Goal: Information Seeking & Learning: Learn about a topic

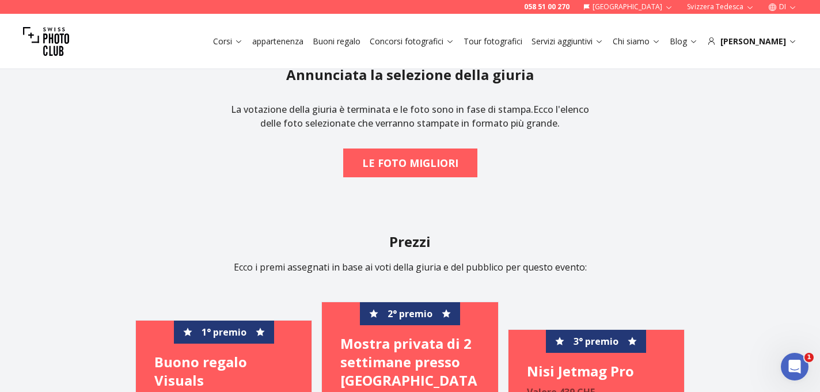
scroll to position [1605, 0]
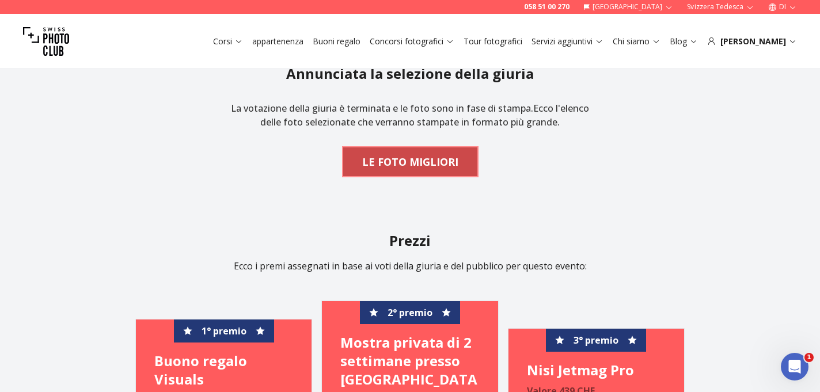
click at [373, 162] on font "LE FOTO MIGLIORI" at bounding box center [410, 162] width 96 height 14
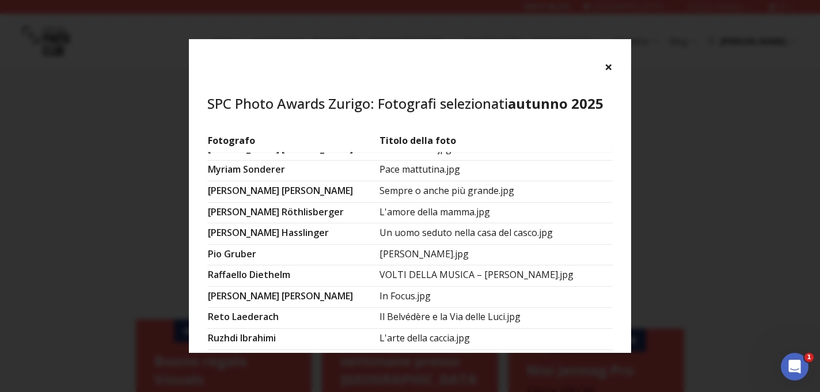
scroll to position [757, 0]
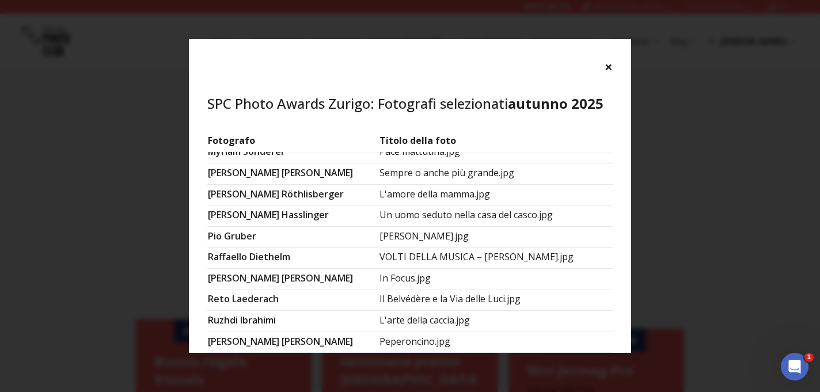
click at [612, 69] on font "×" at bounding box center [609, 66] width 8 height 19
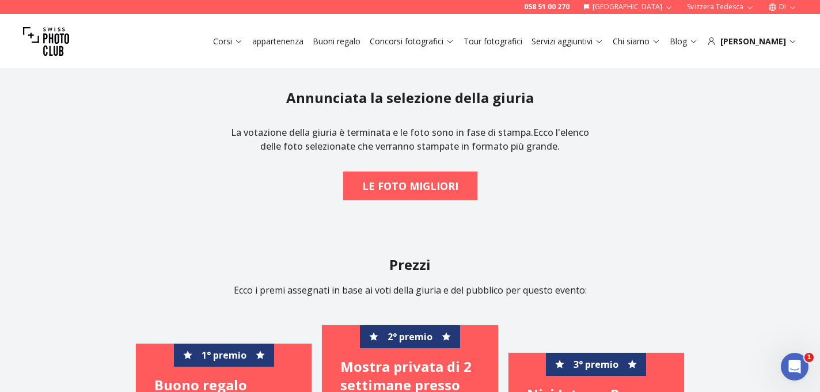
scroll to position [1581, 0]
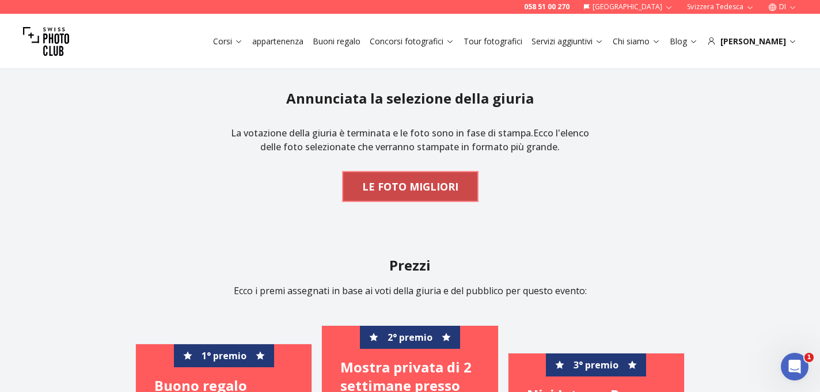
click at [446, 190] on font "LE FOTO MIGLIORI" at bounding box center [410, 187] width 96 height 14
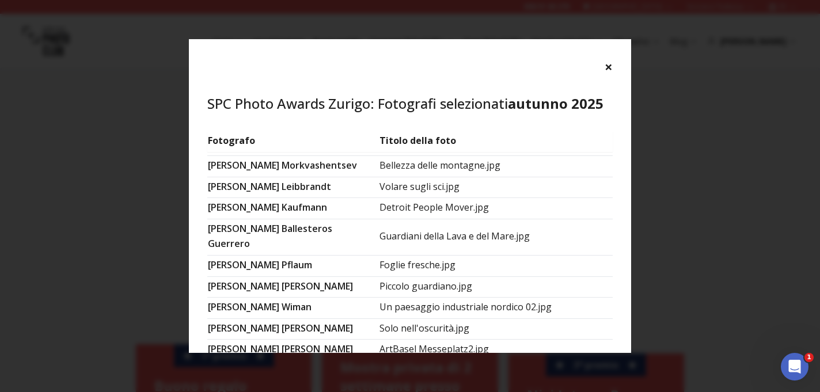
scroll to position [0, 0]
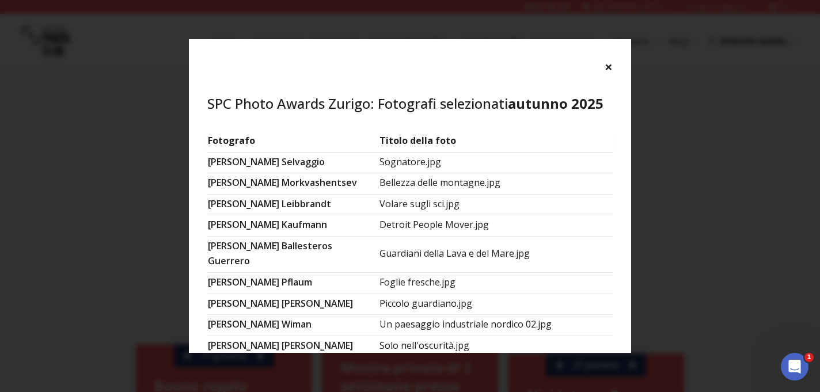
click at [611, 64] on font "×" at bounding box center [609, 66] width 8 height 19
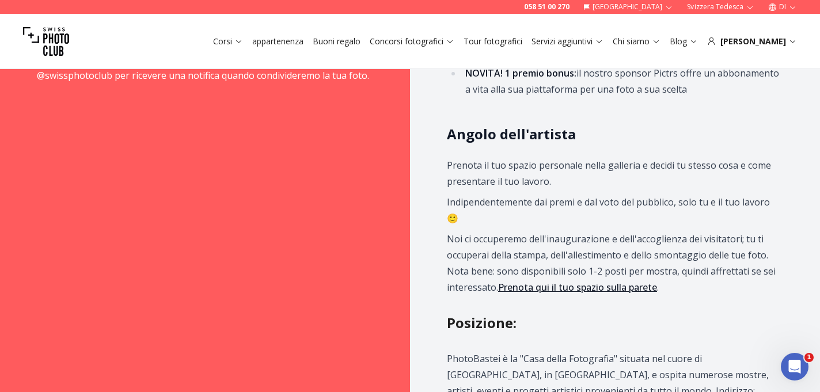
scroll to position [1057, 0]
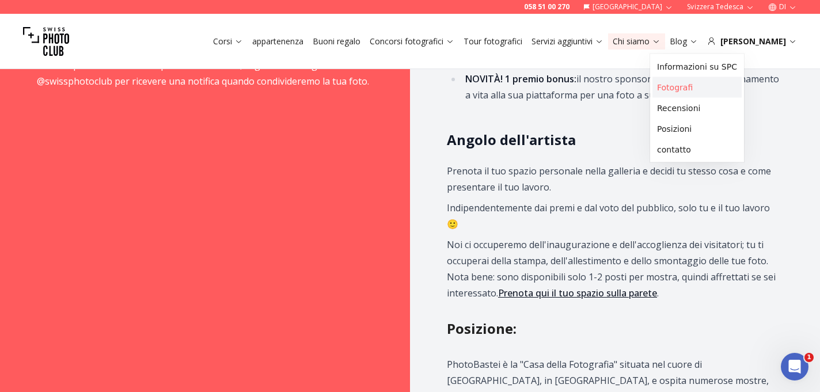
click at [674, 90] on font "Fotografi" at bounding box center [675, 87] width 36 height 9
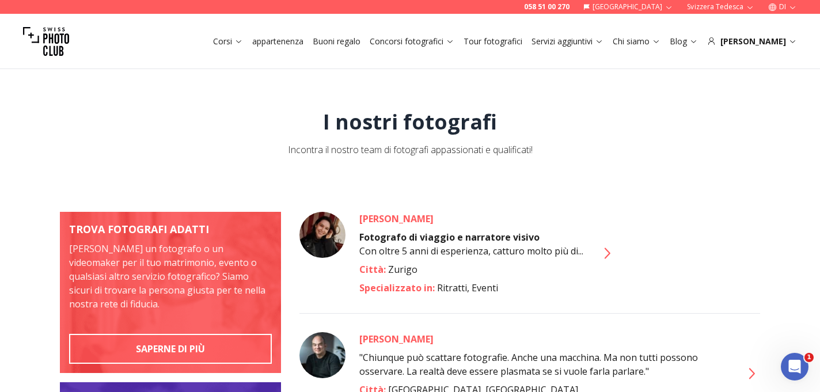
click at [607, 255] on icon at bounding box center [606, 253] width 18 height 18
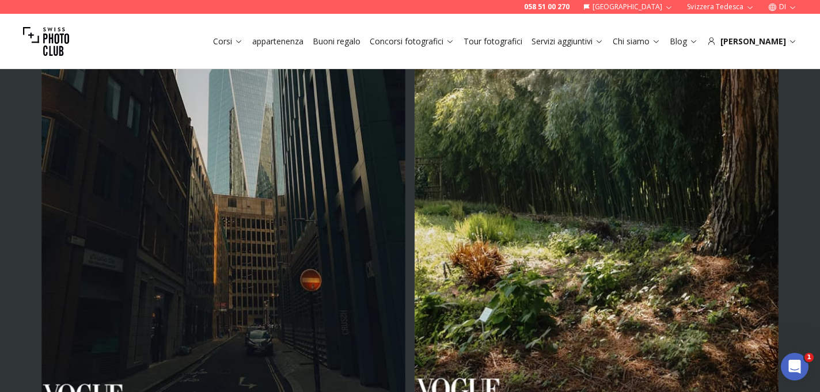
scroll to position [811, 0]
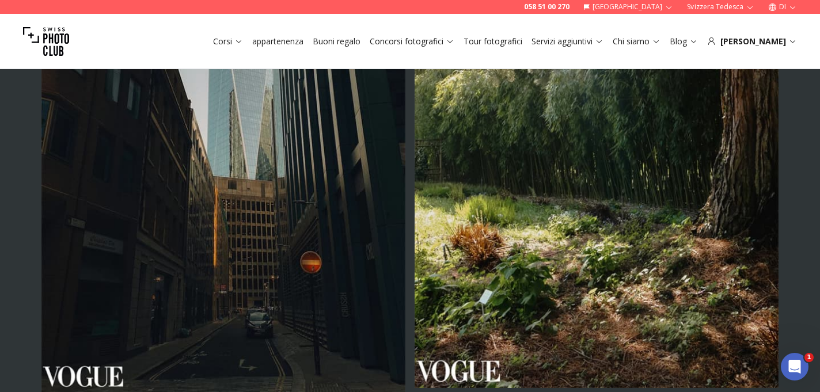
click at [607, 256] on img at bounding box center [597, 115] width 364 height 546
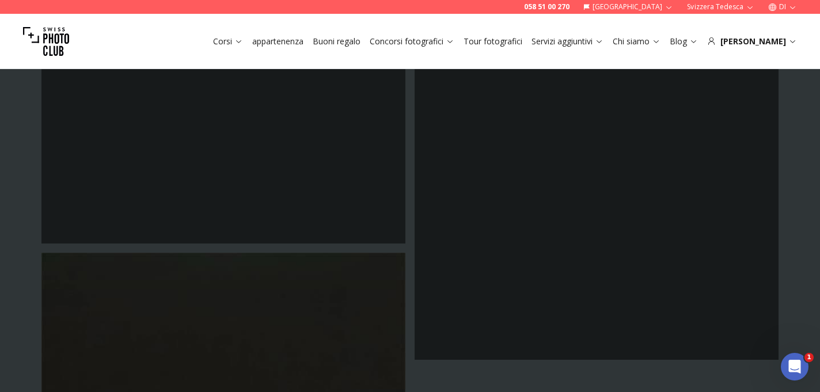
scroll to position [2334, 0]
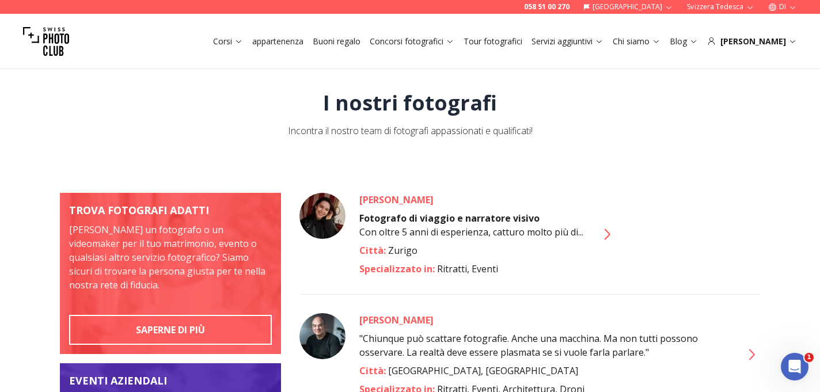
scroll to position [27, 0]
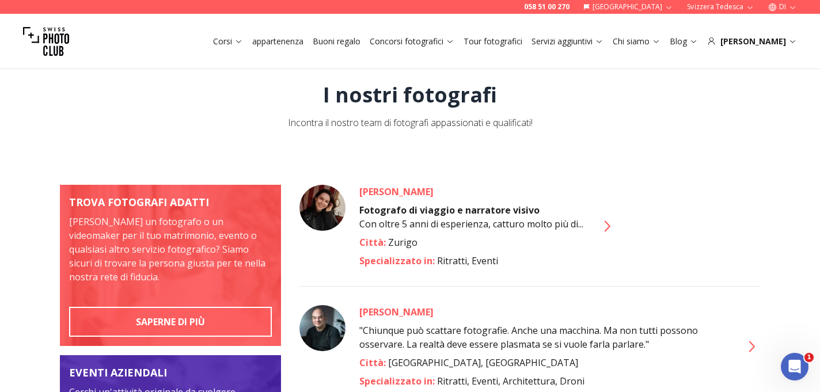
click at [335, 336] on img at bounding box center [322, 328] width 46 height 46
click at [754, 348] on icon at bounding box center [751, 346] width 18 height 18
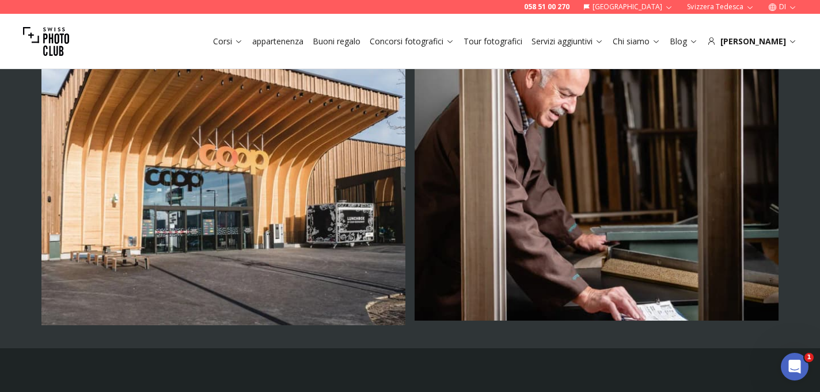
scroll to position [3436, 0]
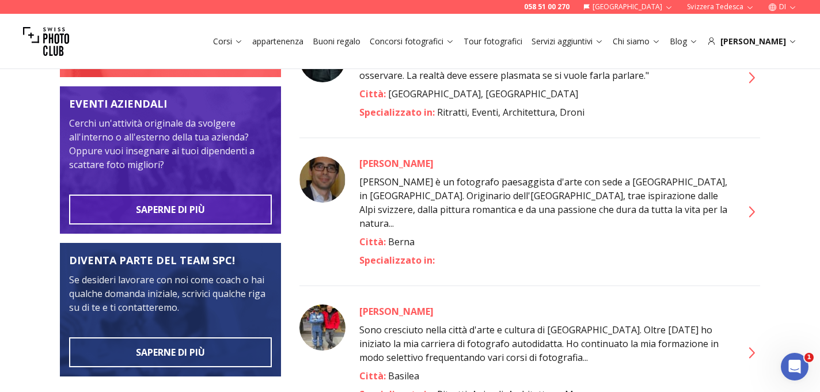
scroll to position [299, 0]
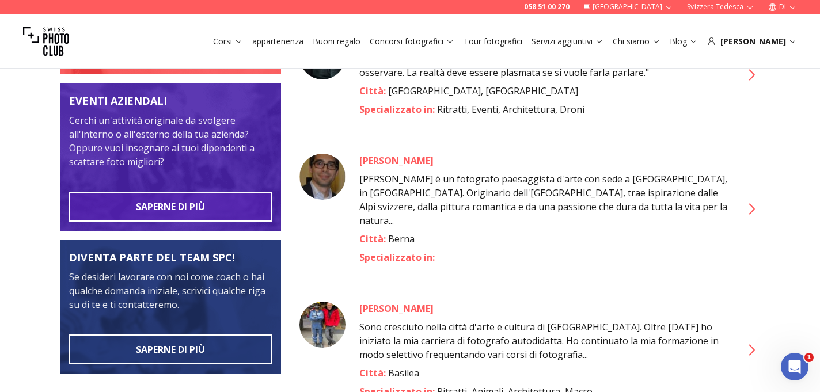
click at [734, 200] on div "[PERSON_NAME] [PERSON_NAME] è un fotografo paesaggista d'arte con sede a [GEOGR…" at bounding box center [529, 200] width 461 height 130
click at [757, 203] on icon at bounding box center [751, 209] width 18 height 18
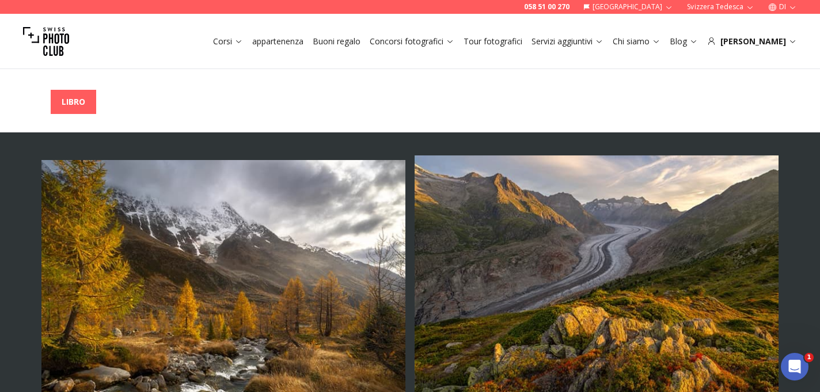
scroll to position [320, 0]
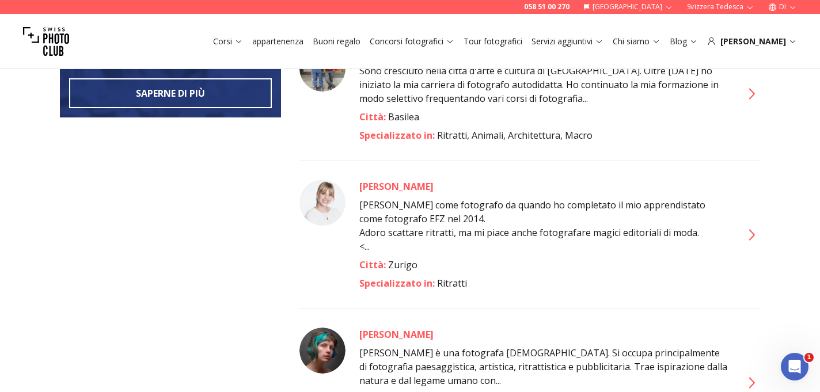
scroll to position [716, 0]
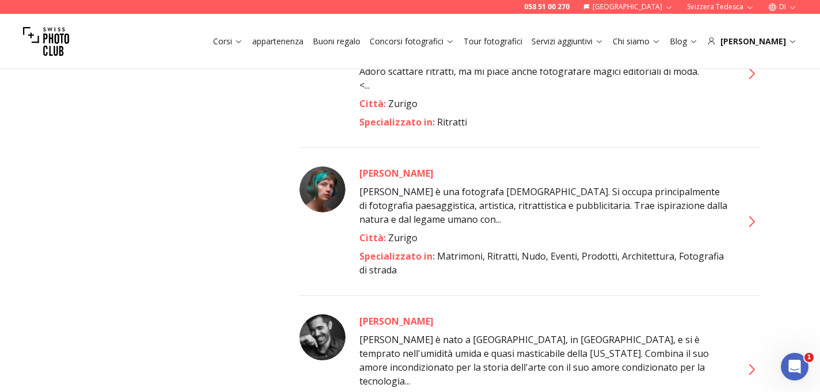
click at [749, 212] on icon at bounding box center [751, 221] width 18 height 18
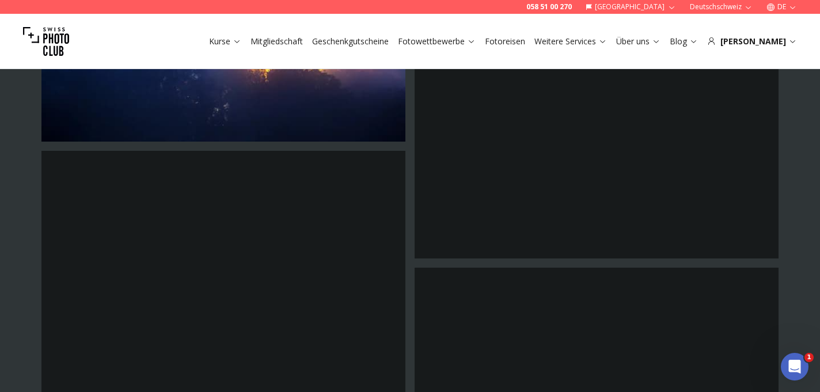
scroll to position [2327, 0]
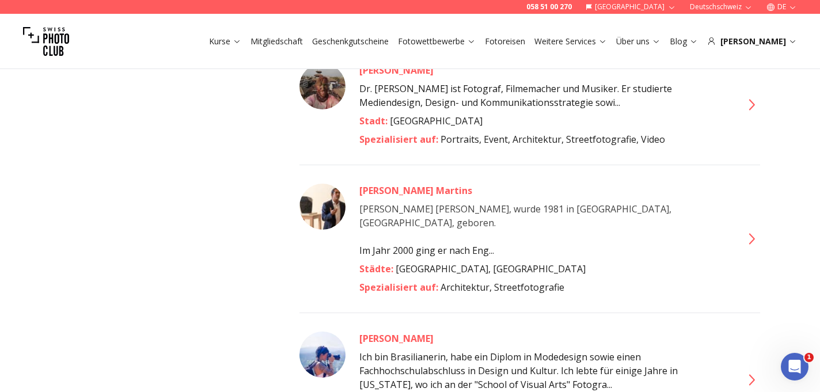
scroll to position [1394, 0]
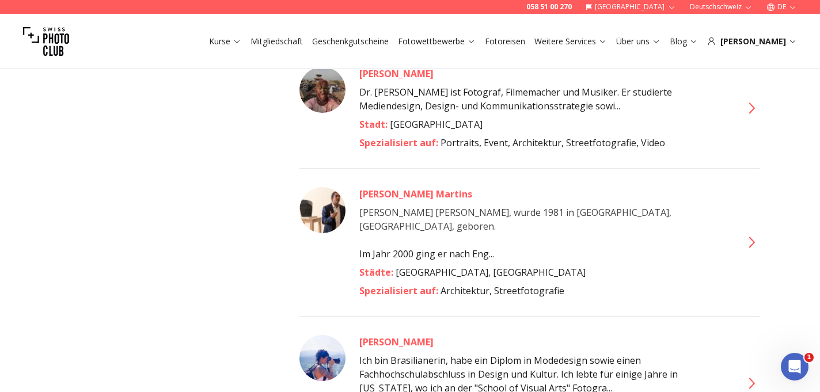
click at [742, 233] on icon at bounding box center [751, 242] width 18 height 18
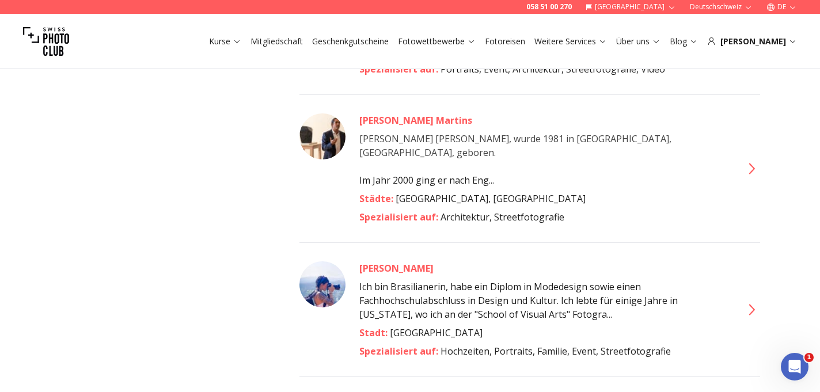
scroll to position [1463, 0]
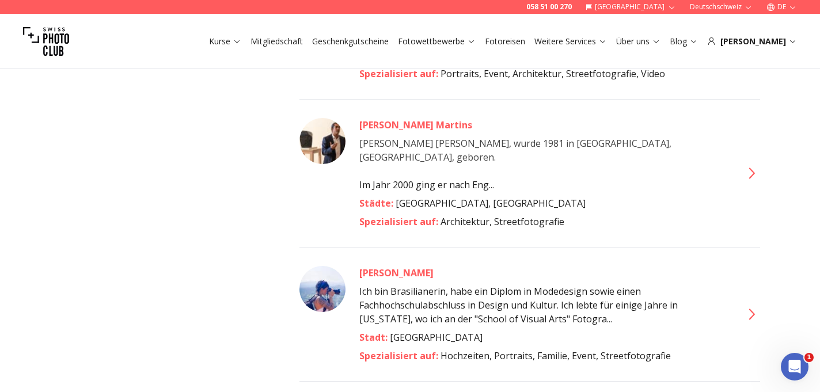
click at [753, 305] on icon at bounding box center [751, 314] width 18 height 18
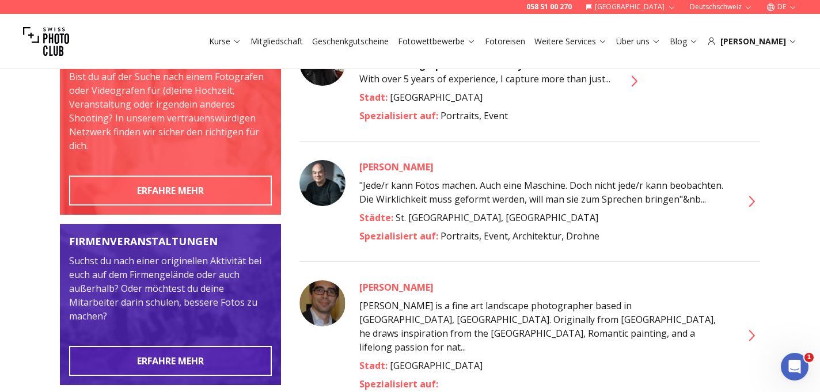
scroll to position [190, 0]
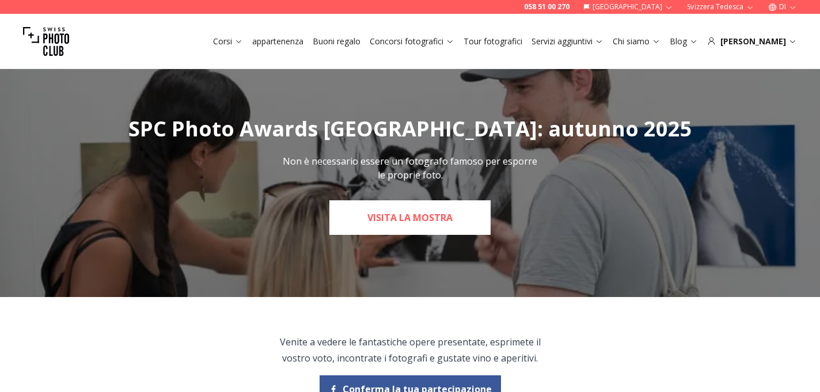
click at [372, 229] on link "Visita la mostra" at bounding box center [409, 217] width 161 height 35
